Goal: Information Seeking & Learning: Learn about a topic

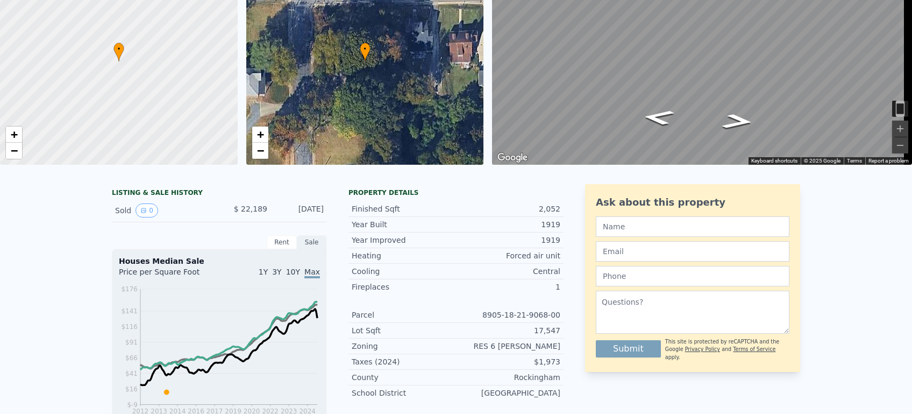
scroll to position [4, 0]
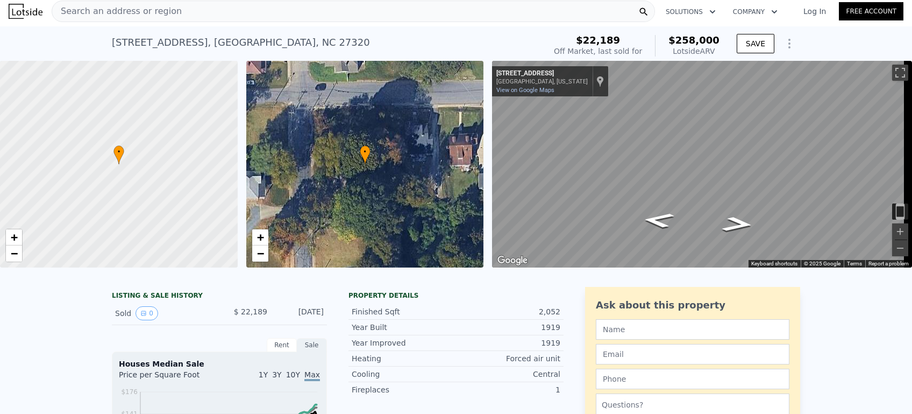
click at [132, 42] on div "[STREET_ADDRESS]" at bounding box center [241, 42] width 258 height 15
click at [116, 13] on span "Search an address or region" at bounding box center [117, 11] width 130 height 13
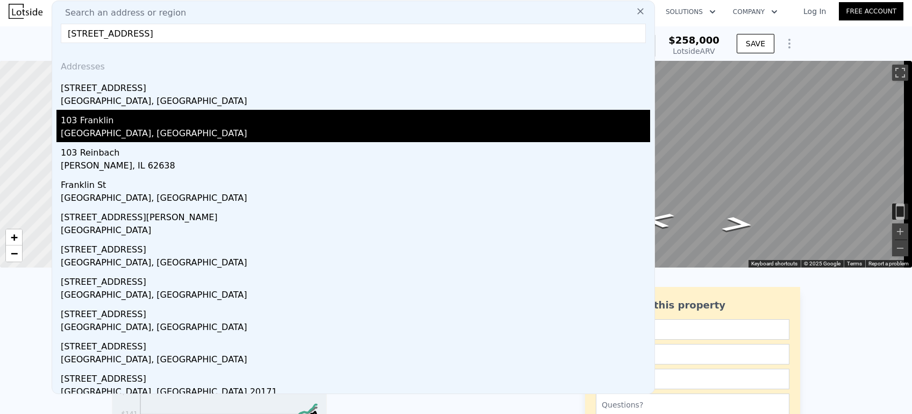
type input "[STREET_ADDRESS]"
click at [78, 126] on div "103 Franklin" at bounding box center [355, 118] width 589 height 17
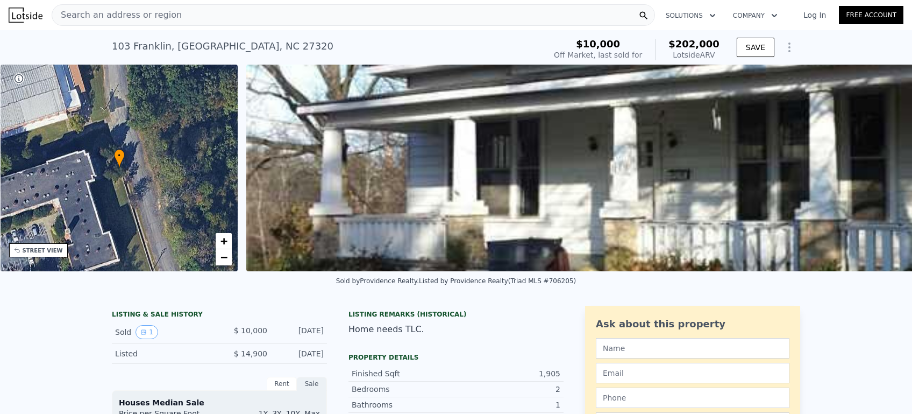
click at [77, 11] on span "Search an address or region" at bounding box center [117, 15] width 130 height 13
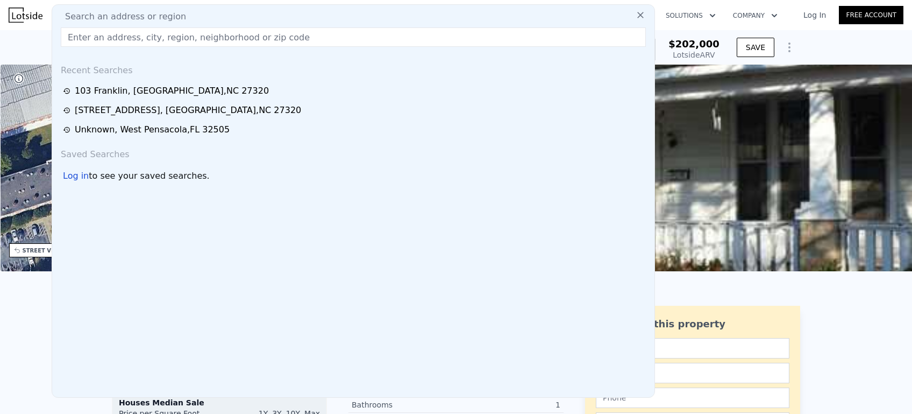
click at [97, 92] on div "[STREET_ADDRESS]" at bounding box center [172, 90] width 194 height 13
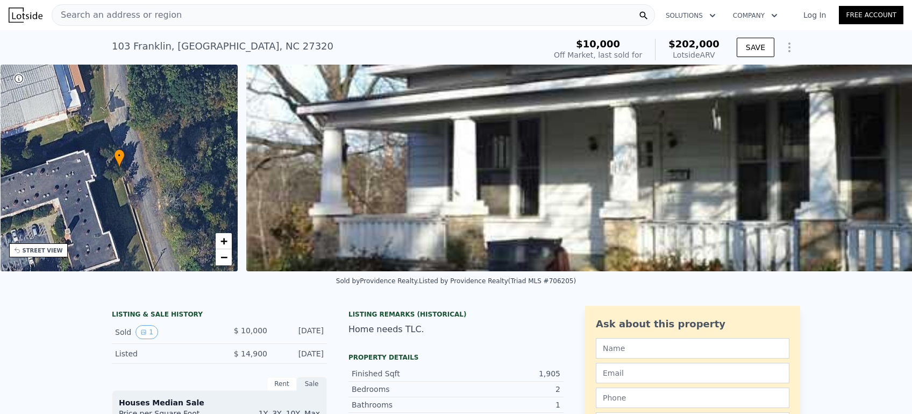
click at [122, 45] on div "[STREET_ADDRESS]" at bounding box center [223, 46] width 222 height 15
click at [105, 16] on span "Search an address or region" at bounding box center [117, 15] width 130 height 13
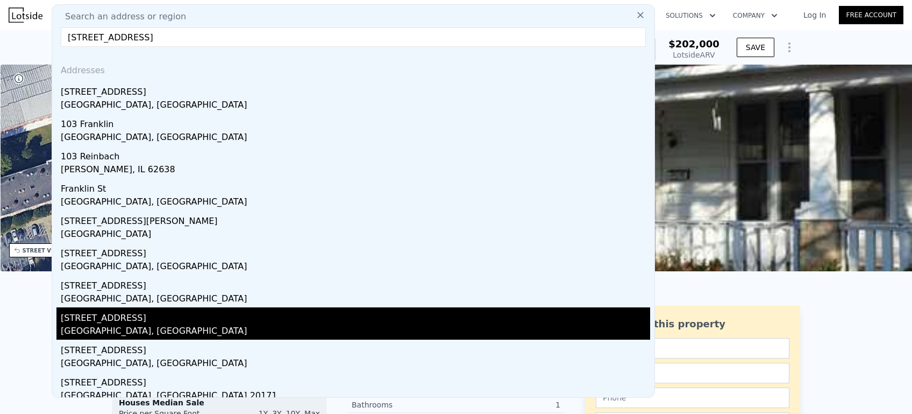
type input "[STREET_ADDRESS]"
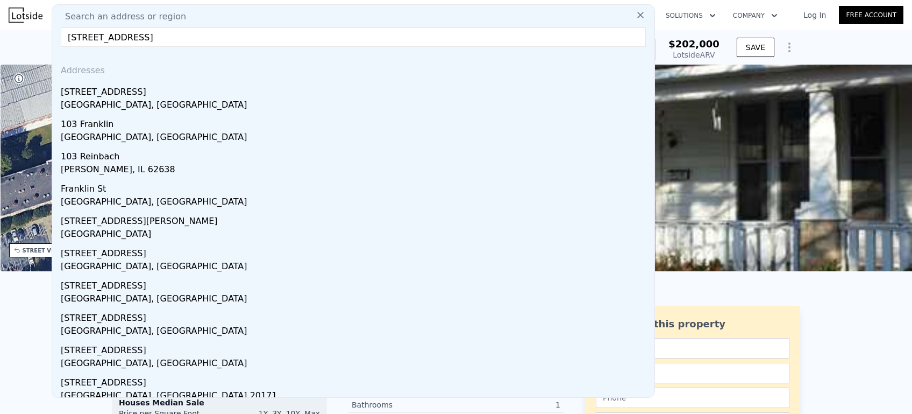
click at [79, 322] on div "[STREET_ADDRESS]" at bounding box center [355, 315] width 589 height 17
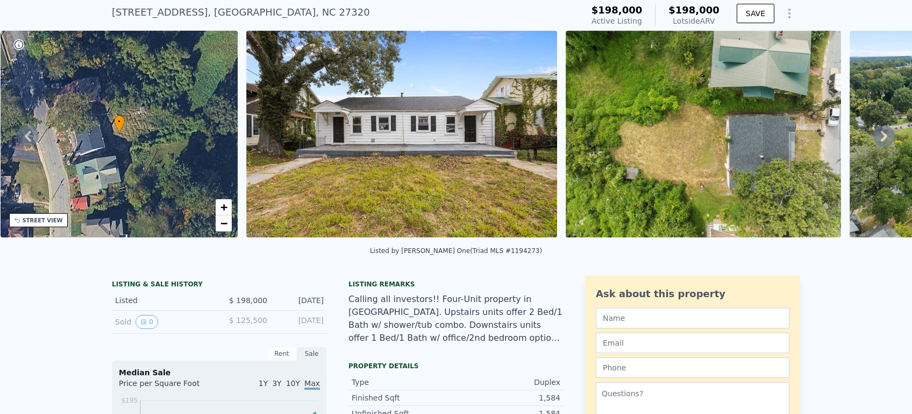
scroll to position [4, 0]
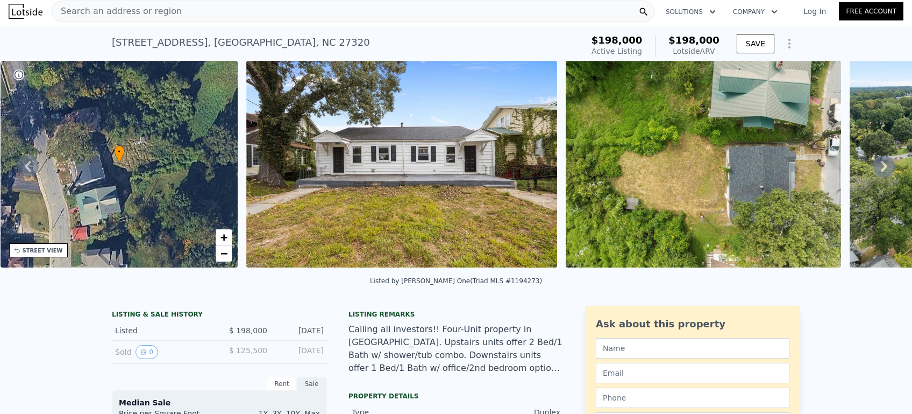
click at [87, 11] on span "Search an address or region" at bounding box center [117, 11] width 130 height 13
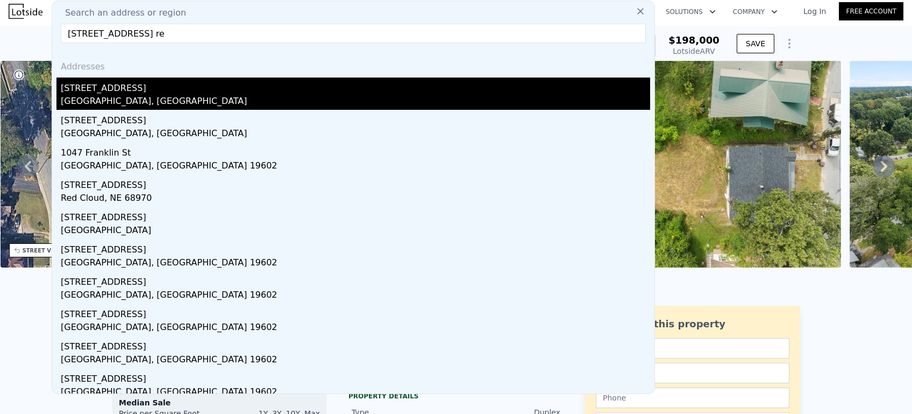
type input "[STREET_ADDRESS] re"
click at [99, 100] on div "[GEOGRAPHIC_DATA], [GEOGRAPHIC_DATA]" at bounding box center [355, 102] width 589 height 15
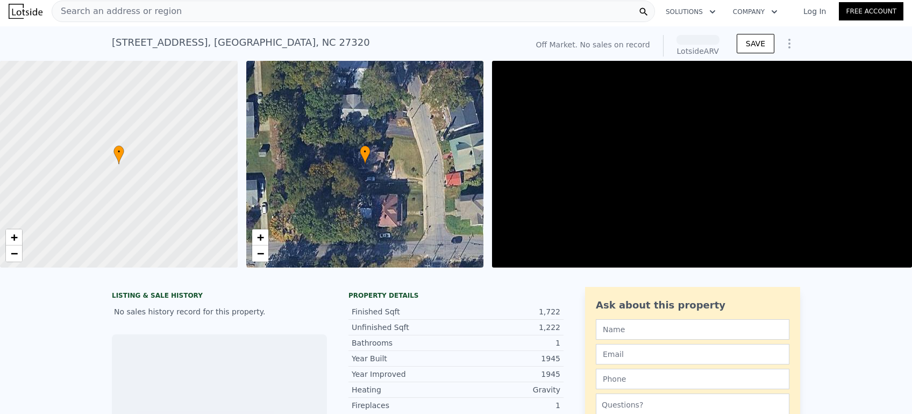
scroll to position [0, 4]
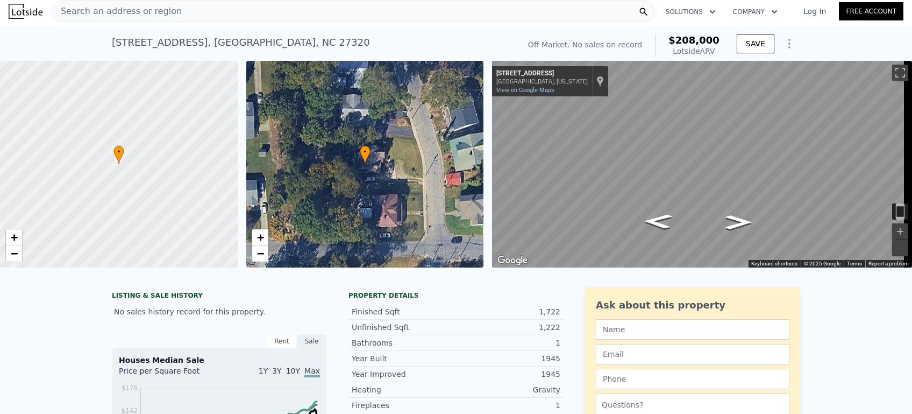
click at [618, 225] on div "Map" at bounding box center [702, 164] width 420 height 206
click at [656, 219] on icon "Go South, N Franklin St" at bounding box center [657, 221] width 53 height 22
click at [662, 219] on icon "Go South, N Franklin St" at bounding box center [658, 220] width 59 height 23
click at [744, 219] on icon "Go North, N Franklin St" at bounding box center [737, 224] width 59 height 23
click at [578, 197] on div "Map" at bounding box center [702, 164] width 420 height 206
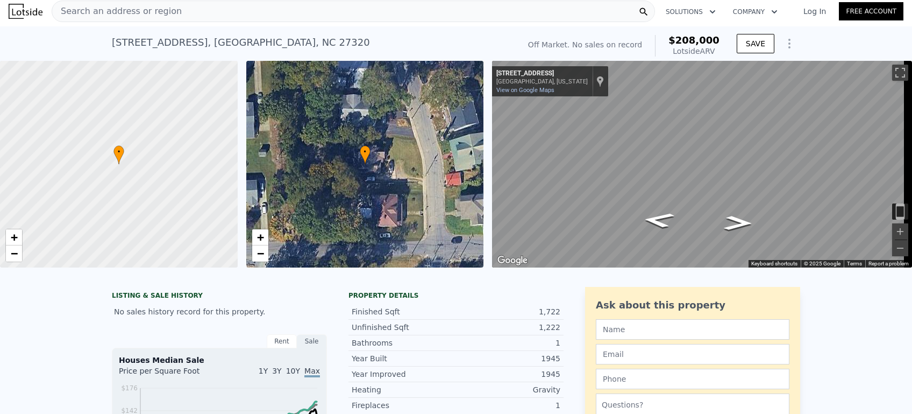
click at [589, 161] on div "Map" at bounding box center [702, 164] width 420 height 206
click at [803, 238] on div "Map" at bounding box center [702, 164] width 420 height 206
drag, startPoint x: 731, startPoint y: 229, endPoint x: 676, endPoint y: 219, distance: 55.7
click at [676, 219] on div "Map" at bounding box center [702, 164] width 420 height 206
click at [721, 200] on icon "Go North, N Franklin St" at bounding box center [728, 203] width 79 height 27
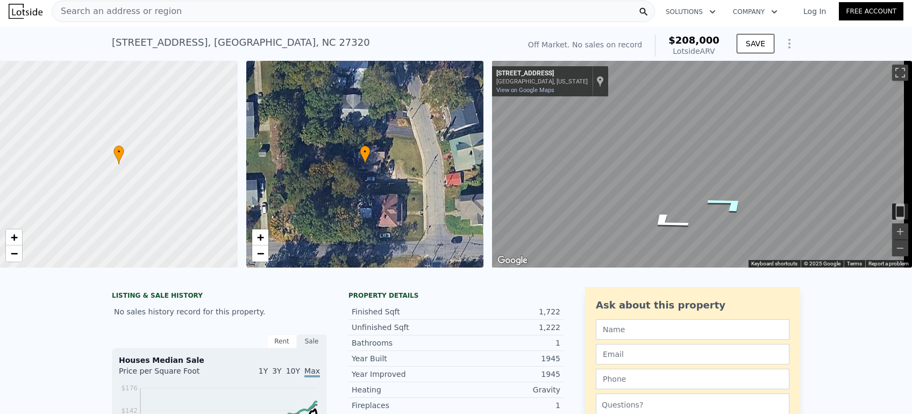
click at [722, 201] on icon "Go North, N Franklin St" at bounding box center [728, 203] width 79 height 27
click at [722, 201] on icon "Go North, N Franklin St" at bounding box center [726, 202] width 80 height 27
click at [679, 187] on div "Map" at bounding box center [702, 164] width 420 height 206
click at [653, 176] on div "Map" at bounding box center [702, 164] width 420 height 206
click at [526, 71] on div "[STREET_ADDRESS]" at bounding box center [541, 73] width 91 height 9
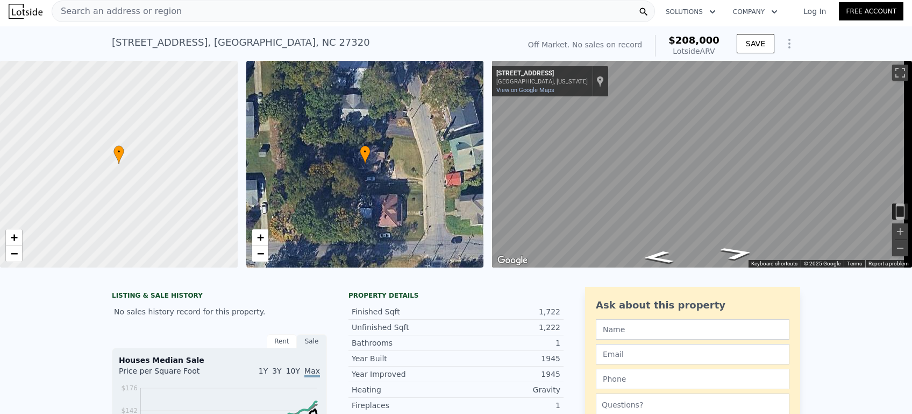
click at [535, 81] on div "[GEOGRAPHIC_DATA], [US_STATE]" at bounding box center [541, 81] width 91 height 7
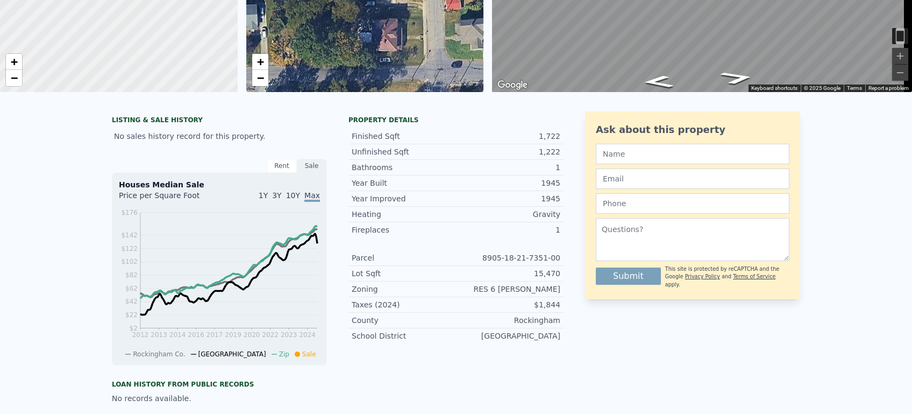
scroll to position [0, 0]
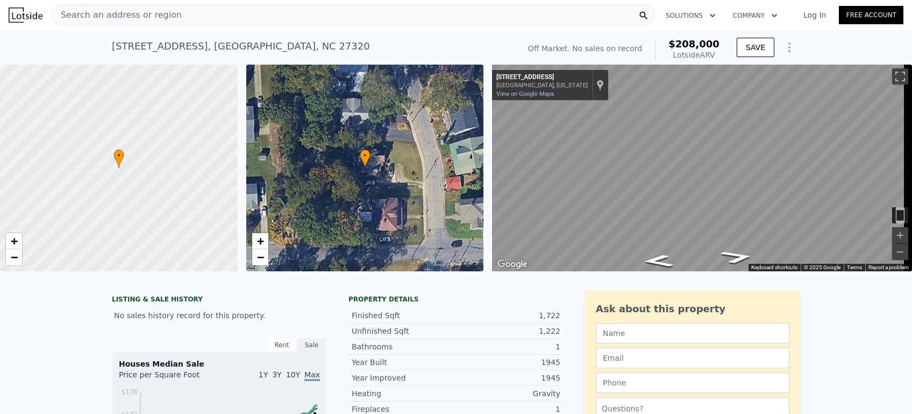
click at [74, 13] on span "Search an address or region" at bounding box center [117, 15] width 130 height 13
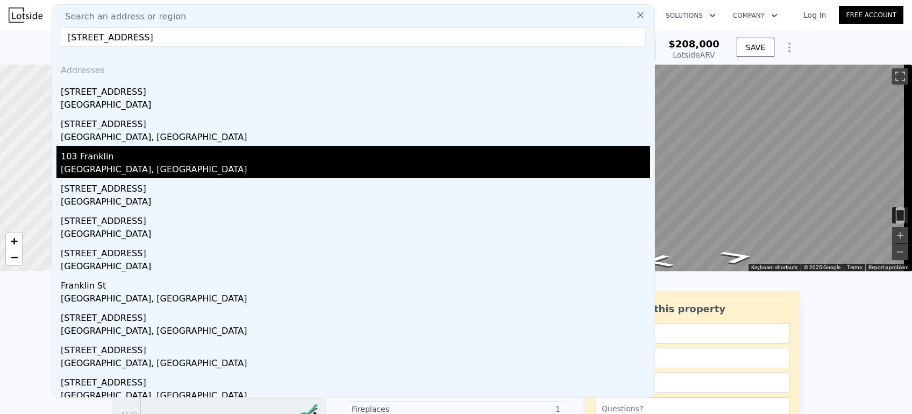
type input "[STREET_ADDRESS]"
click at [73, 159] on div "103 Franklin" at bounding box center [355, 154] width 589 height 17
type input "3"
type input "1632"
type input "2629"
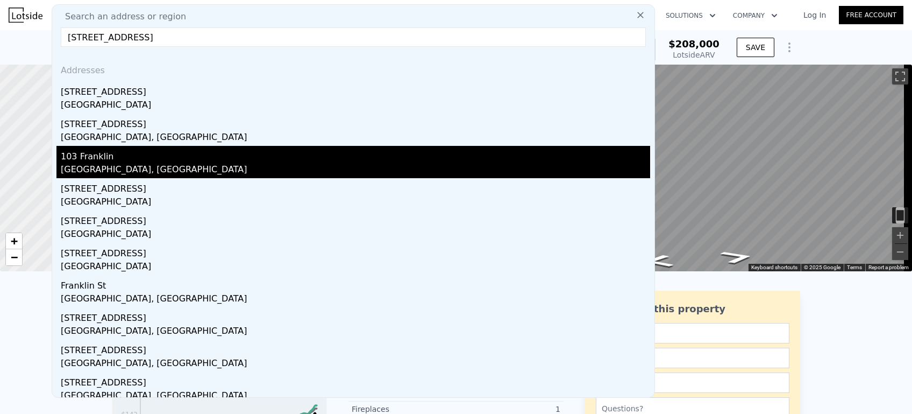
type input "11325.6"
type input "30492"
checkbox input "true"
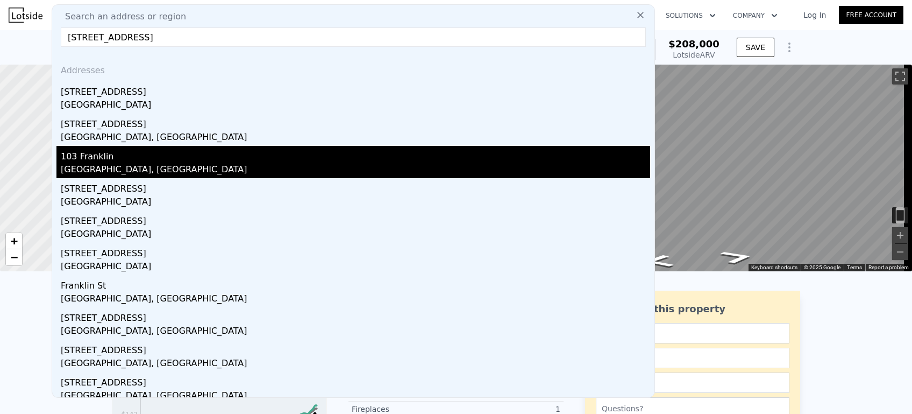
type input "$ 202,000"
type input "5"
type input "$ 176,405"
